Goal: Use online tool/utility: Utilize a website feature to perform a specific function

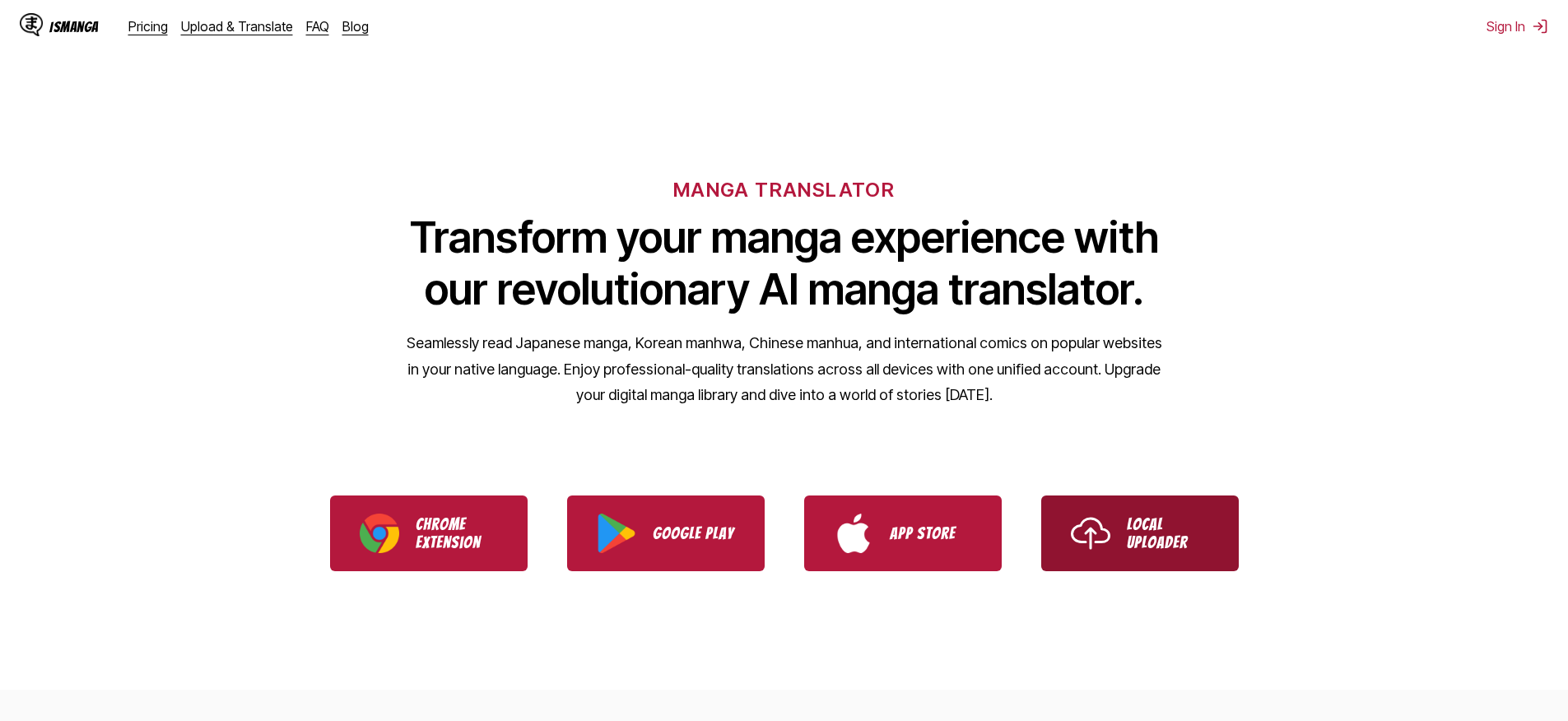
click at [1088, 537] on img "Use IsManga Local Uploader" at bounding box center [1090, 533] width 40 height 40
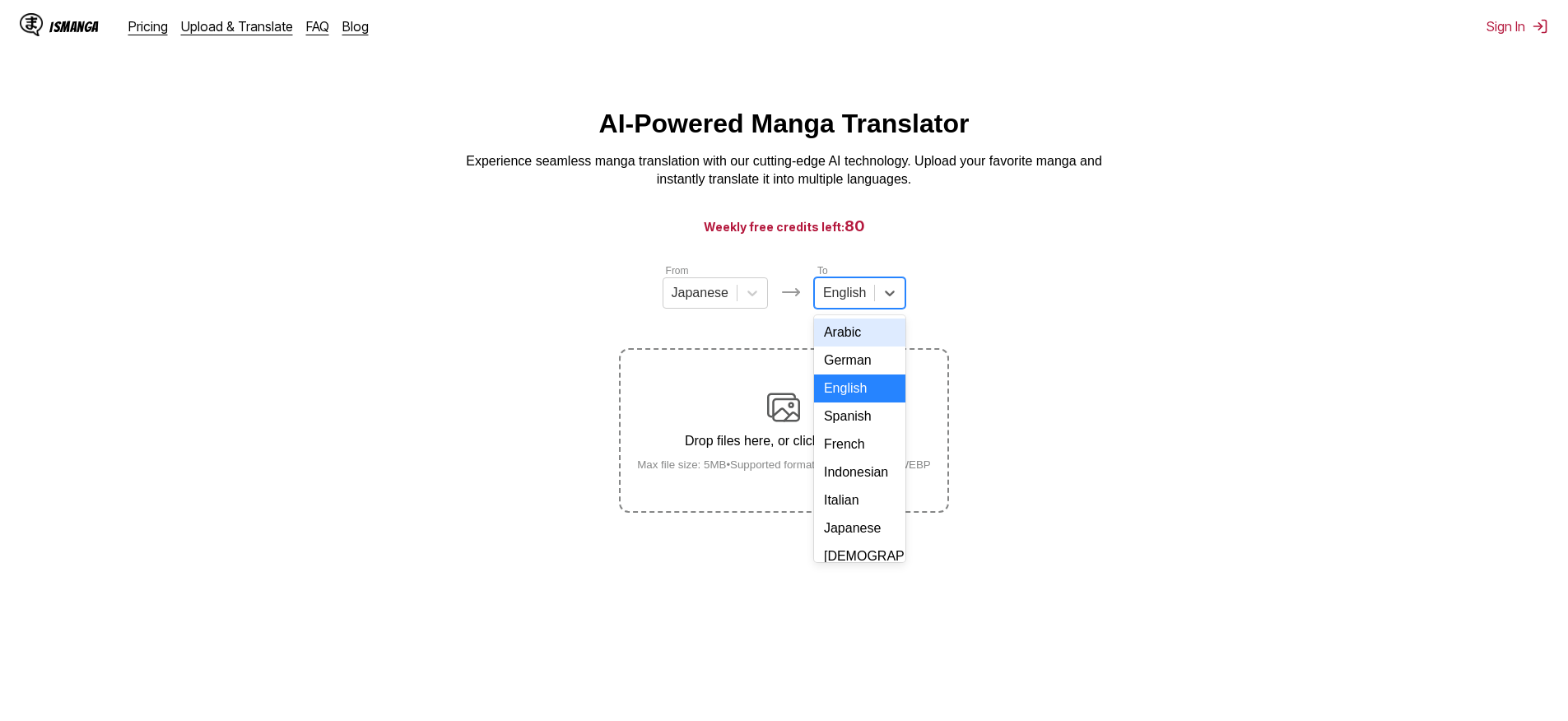
click at [849, 290] on div at bounding box center [844, 293] width 42 height 18
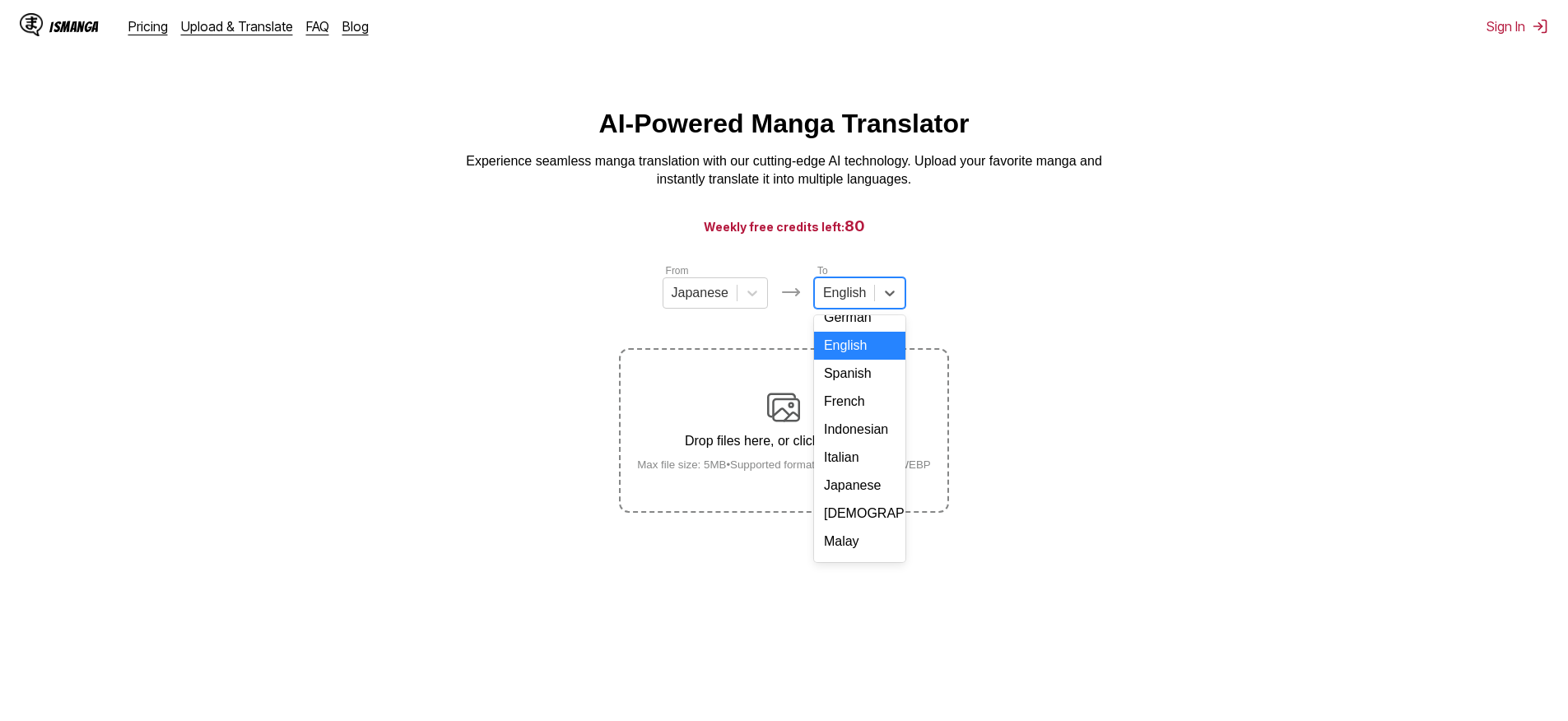
scroll to position [247, 0]
click at [855, 419] on div "Russian" at bounding box center [859, 432] width 91 height 28
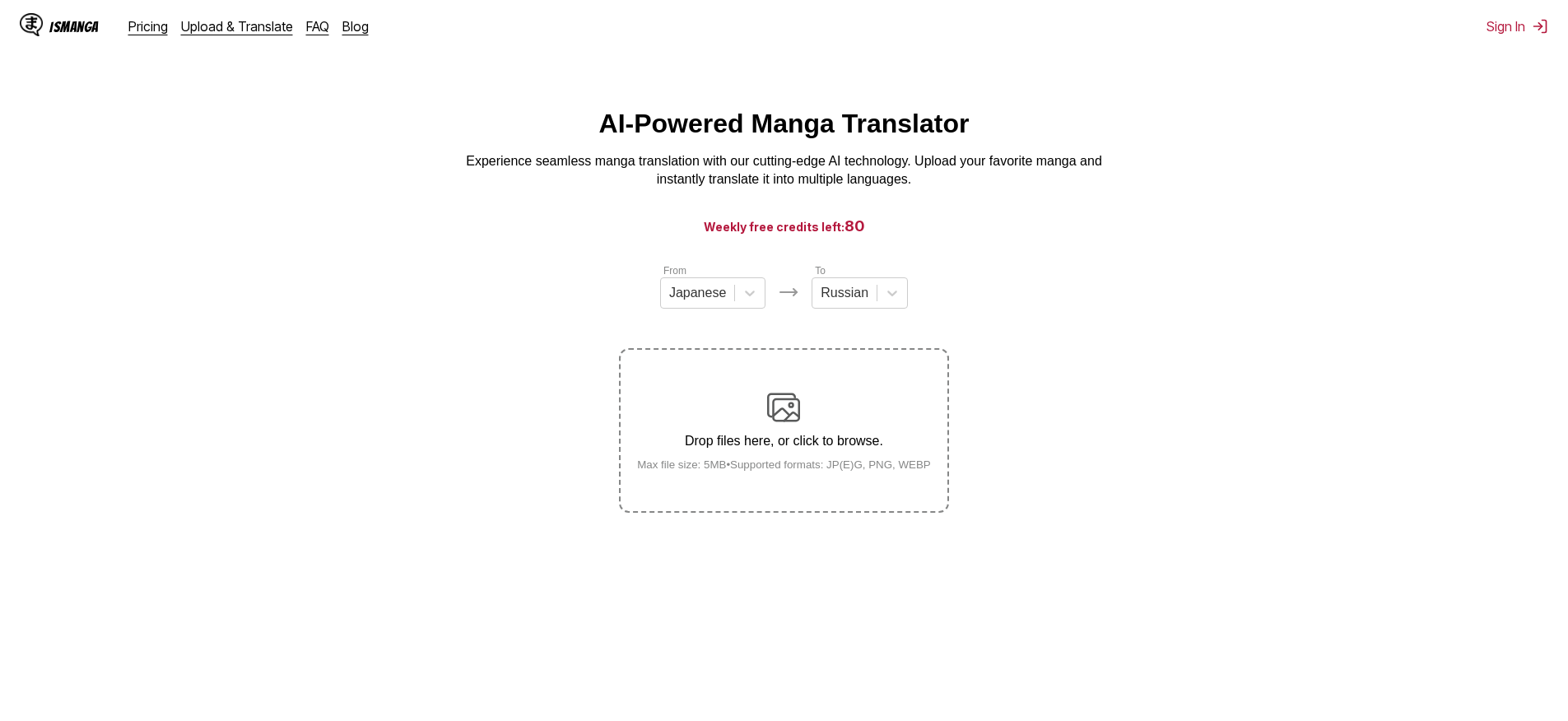
click at [823, 416] on div "Drop files here, or click to browse. Max file size: 5MB • Supported formats: JP…" at bounding box center [784, 430] width 320 height 79
click at [0, 0] on input "Drop files here, or click to browse. Max file size: 5MB • Supported formats: JP…" at bounding box center [0, 0] width 0 height 0
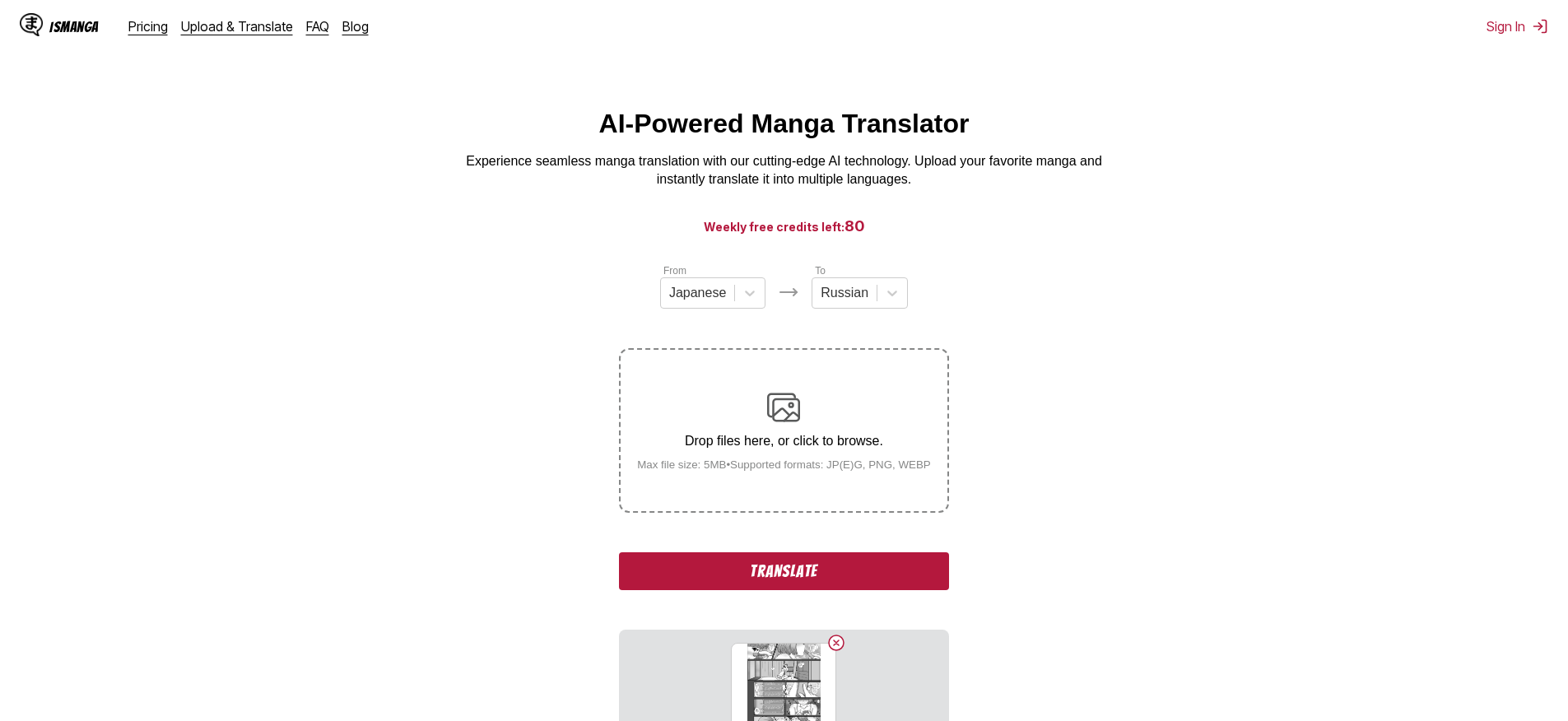
click at [885, 579] on button "Translate" at bounding box center [784, 571] width 329 height 38
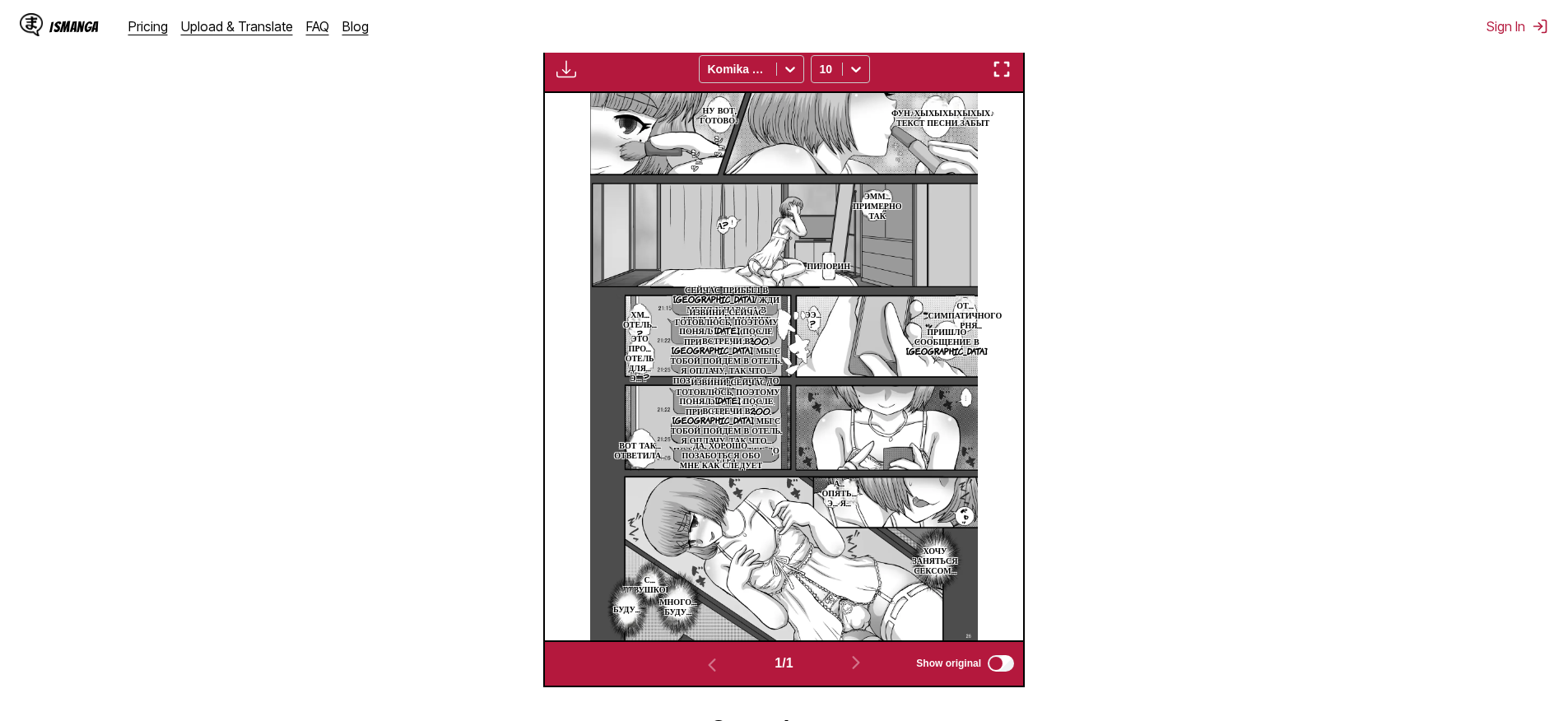
click at [739, 364] on p "Понял. [DATE], после встречи в [GEOGRAPHIC_DATA], мы с тобой пойдём в отель. Я …" at bounding box center [726, 360] width 120 height 76
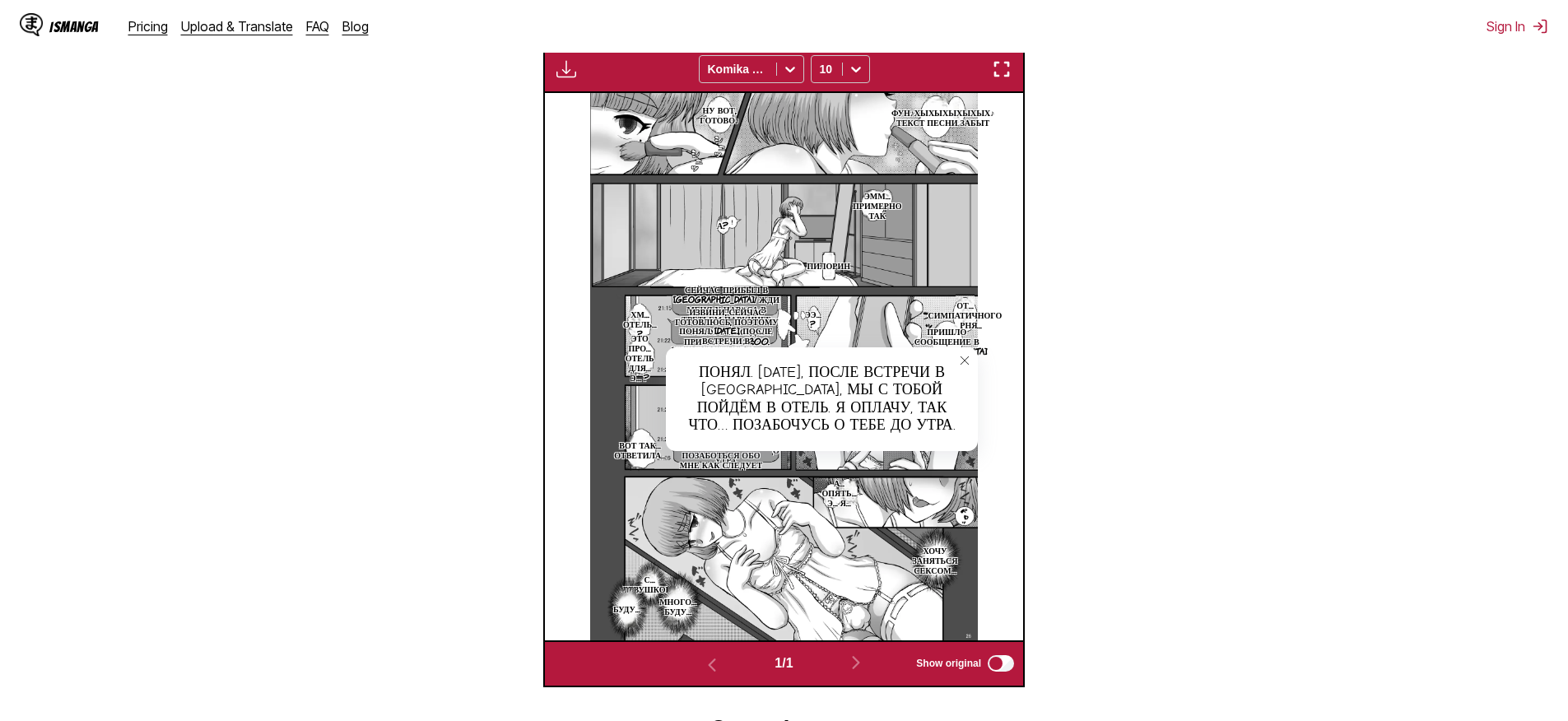
click at [967, 366] on icon "close-tooltip" at bounding box center [964, 360] width 12 height 12
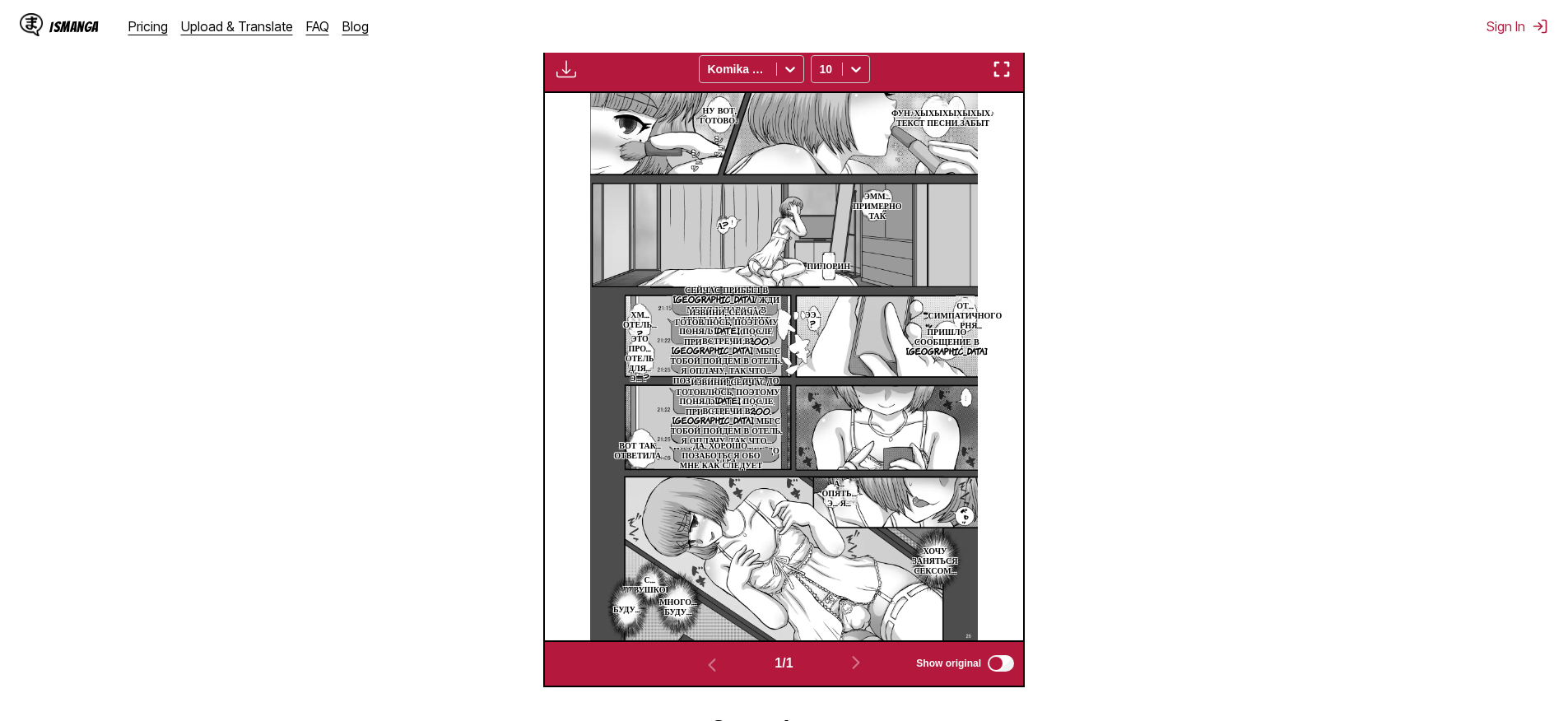
click at [746, 472] on p "Да, хорошо. Позаботься обо мне как следует" at bounding box center [720, 454] width 102 height 36
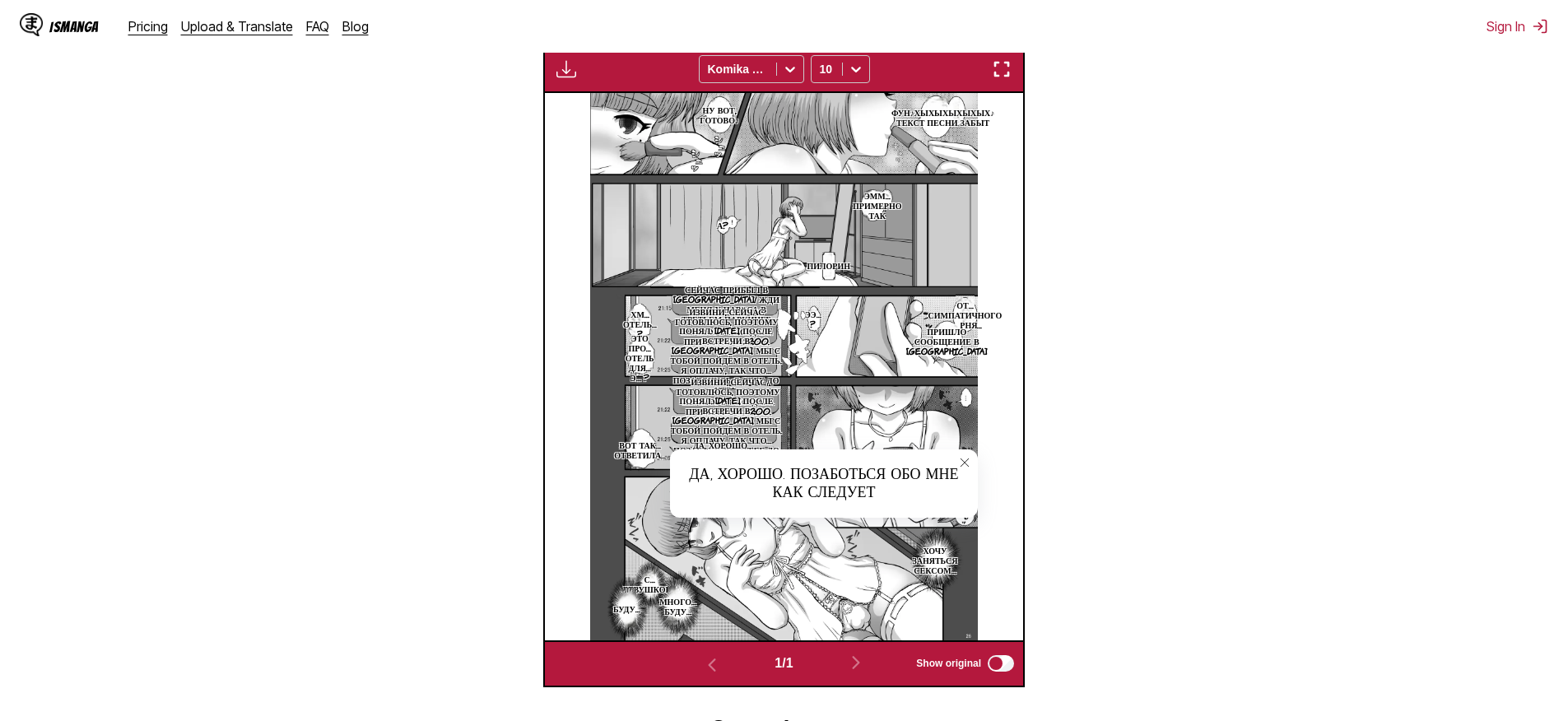
click at [961, 476] on button "close-tooltip" at bounding box center [964, 462] width 26 height 26
click at [961, 476] on img at bounding box center [784, 366] width 387 height 547
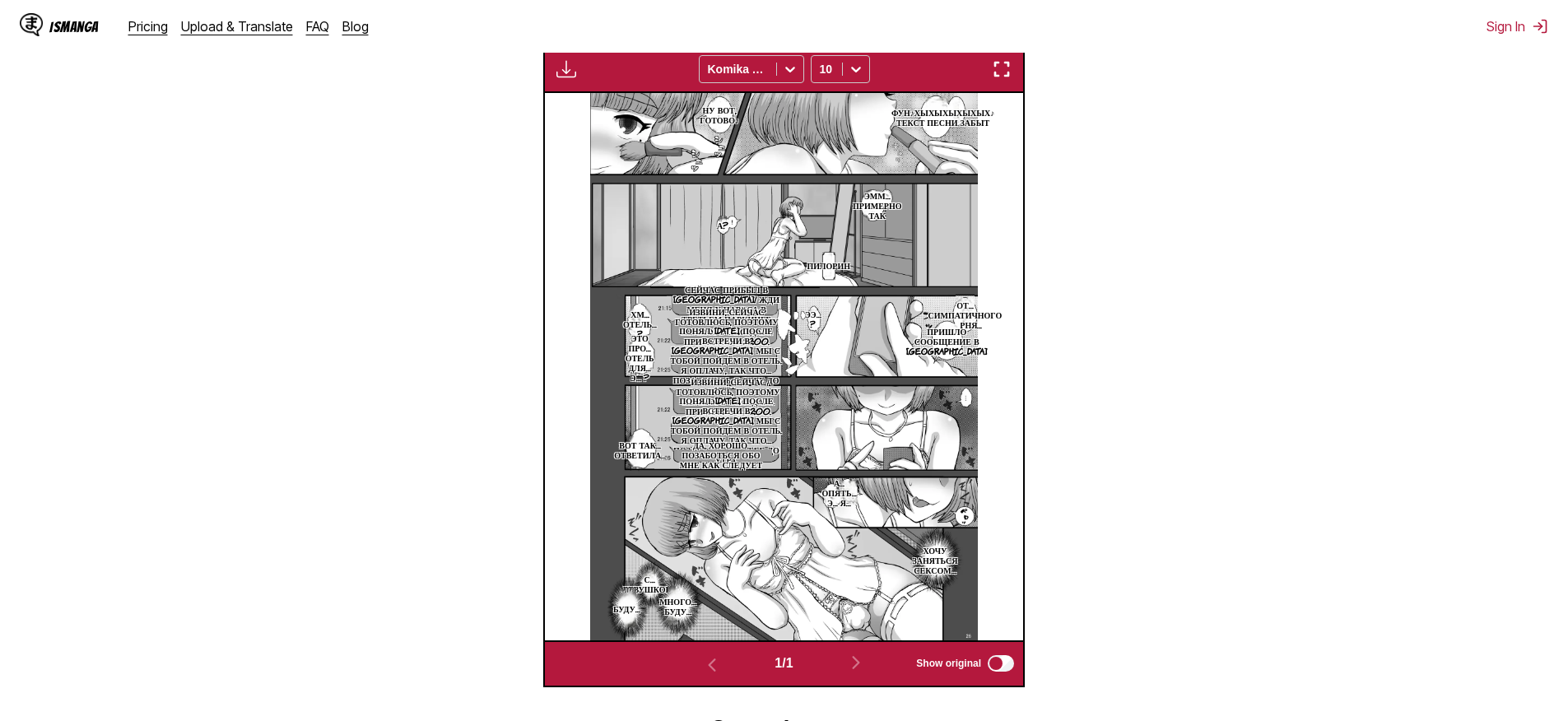
click at [656, 596] on p "С… девушкой…" at bounding box center [649, 583] width 60 height 26
click at [783, 587] on icon "close-tooltip" at bounding box center [782, 582] width 8 height 8
